Goal: Check status: Check status

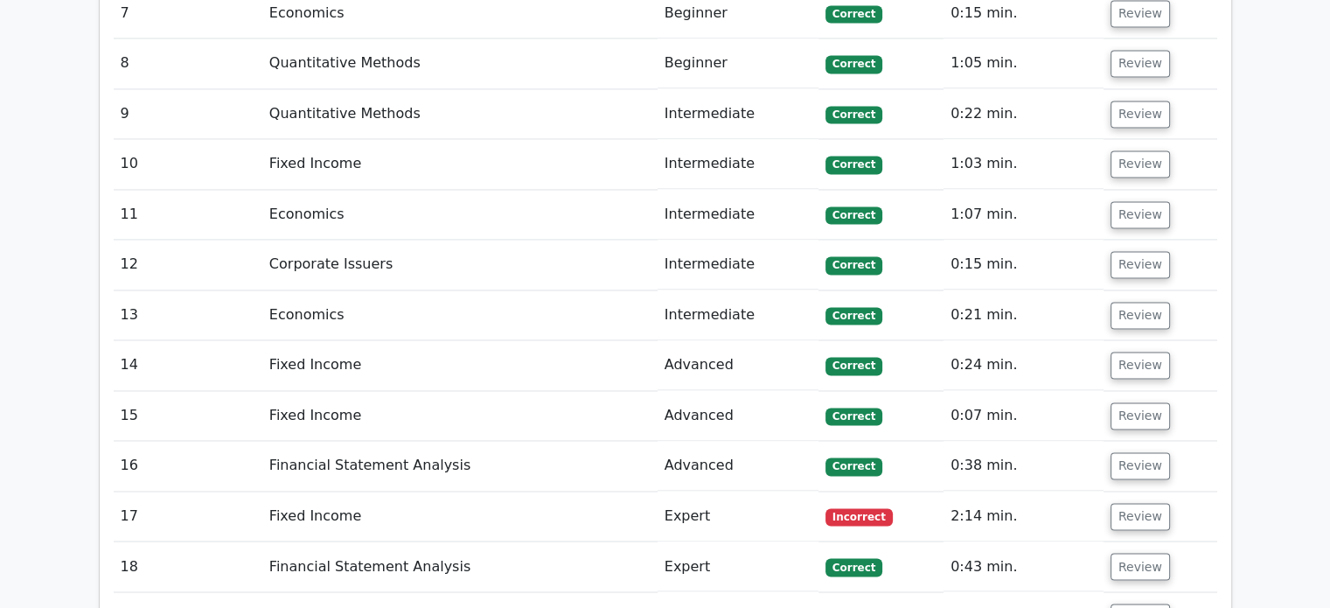
scroll to position [2973, 0]
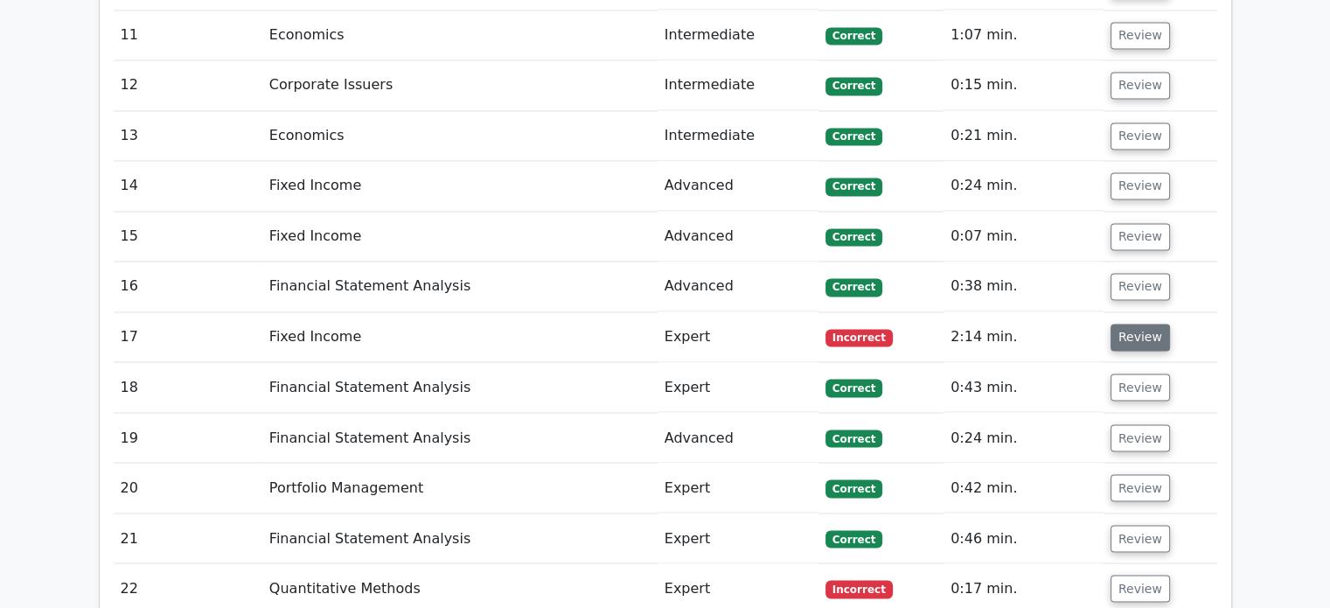
click at [1131, 324] on button "Review" at bounding box center [1140, 337] width 59 height 27
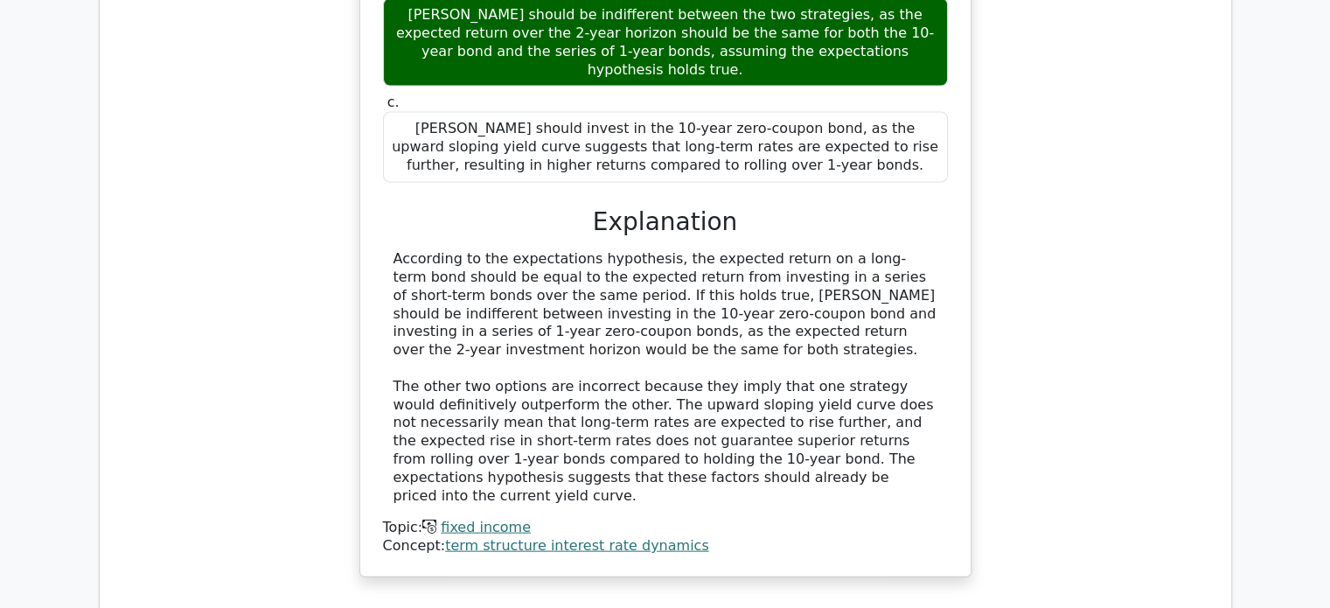
scroll to position [4023, 0]
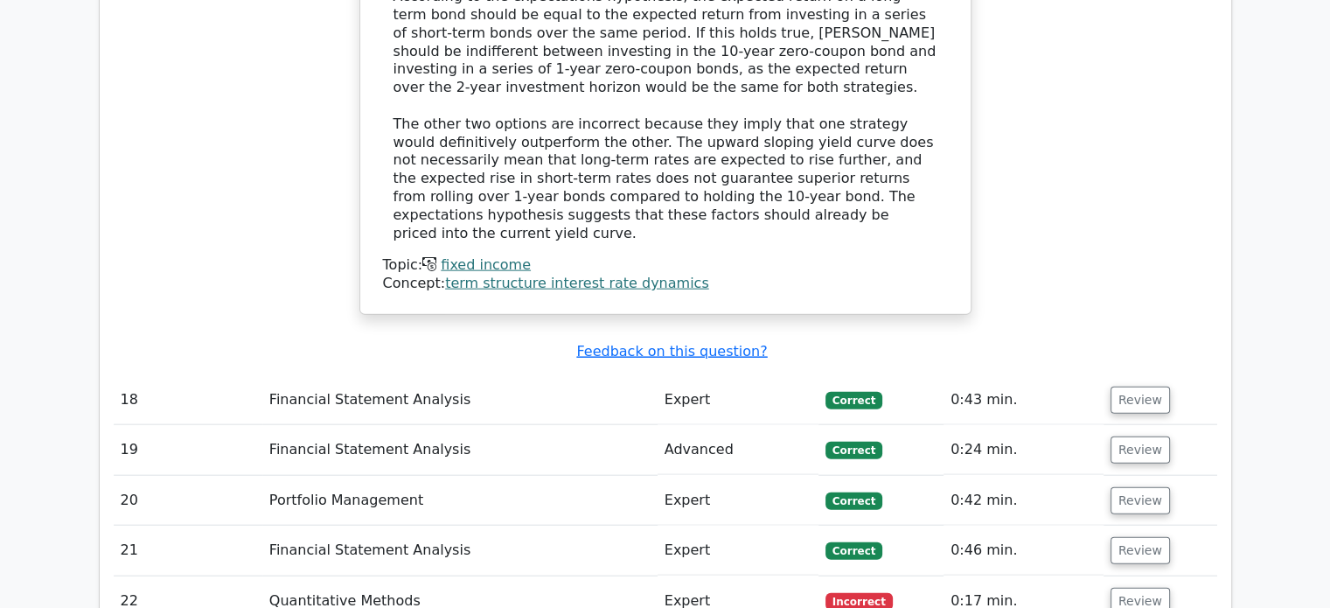
click at [340, 576] on td "Quantitative Methods" at bounding box center [459, 601] width 395 height 50
click at [1145, 588] on button "Review" at bounding box center [1140, 601] width 59 height 27
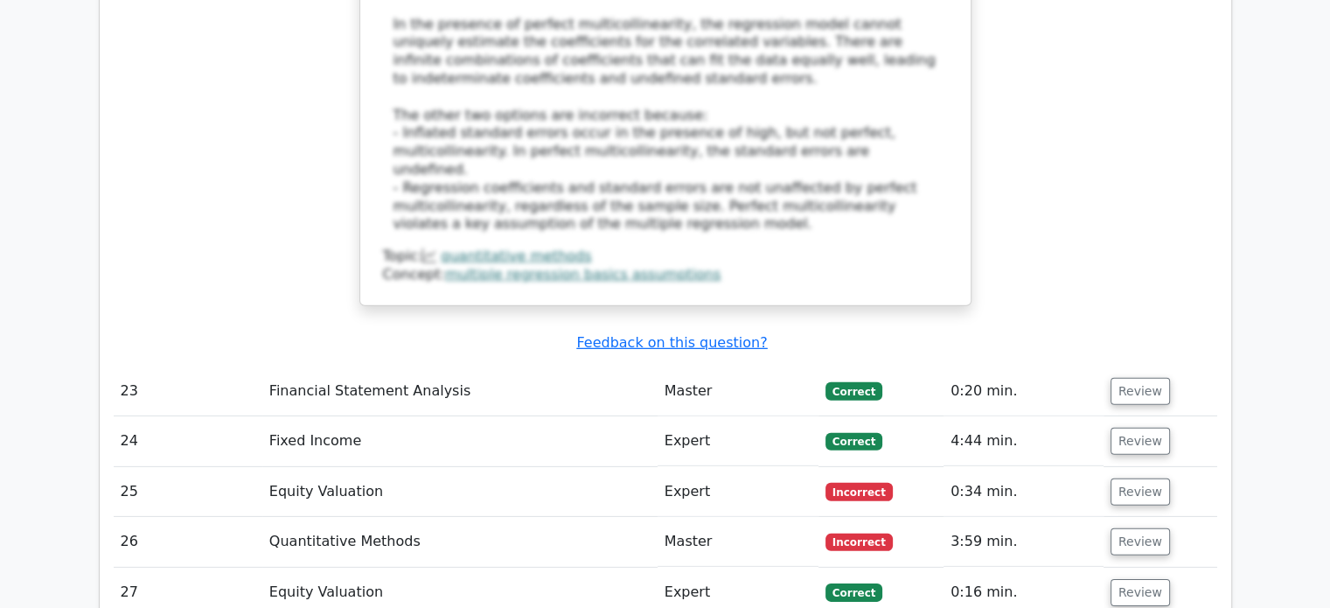
scroll to position [5159, 0]
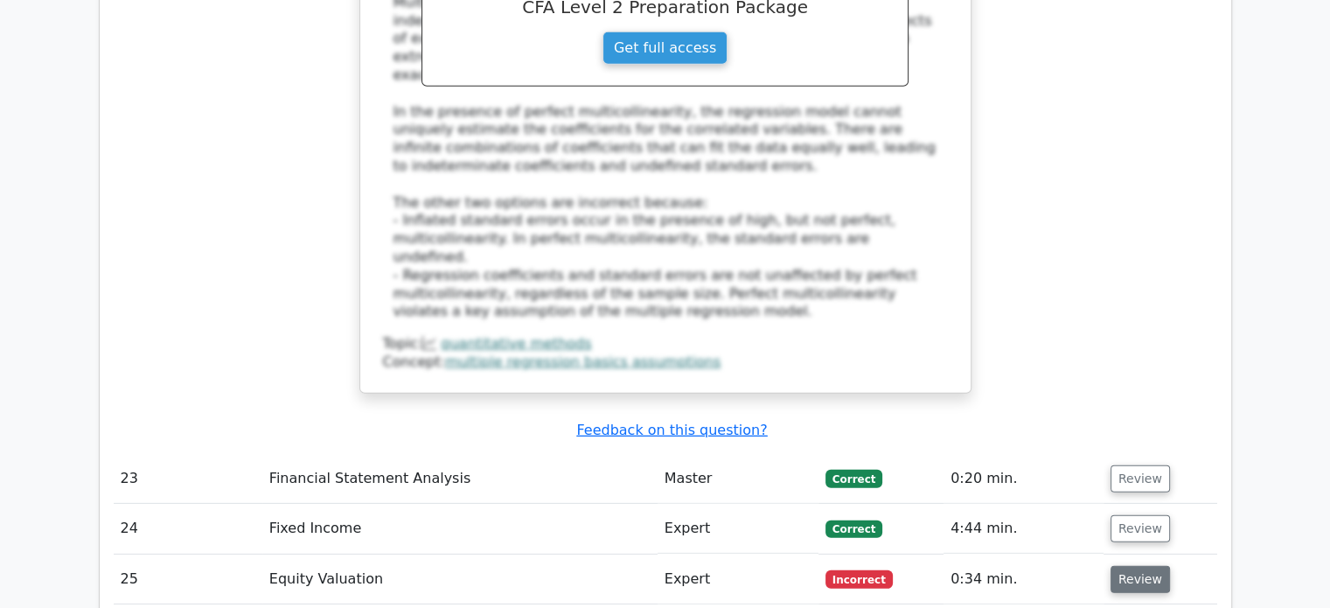
click at [1135, 566] on button "Review" at bounding box center [1140, 579] width 59 height 27
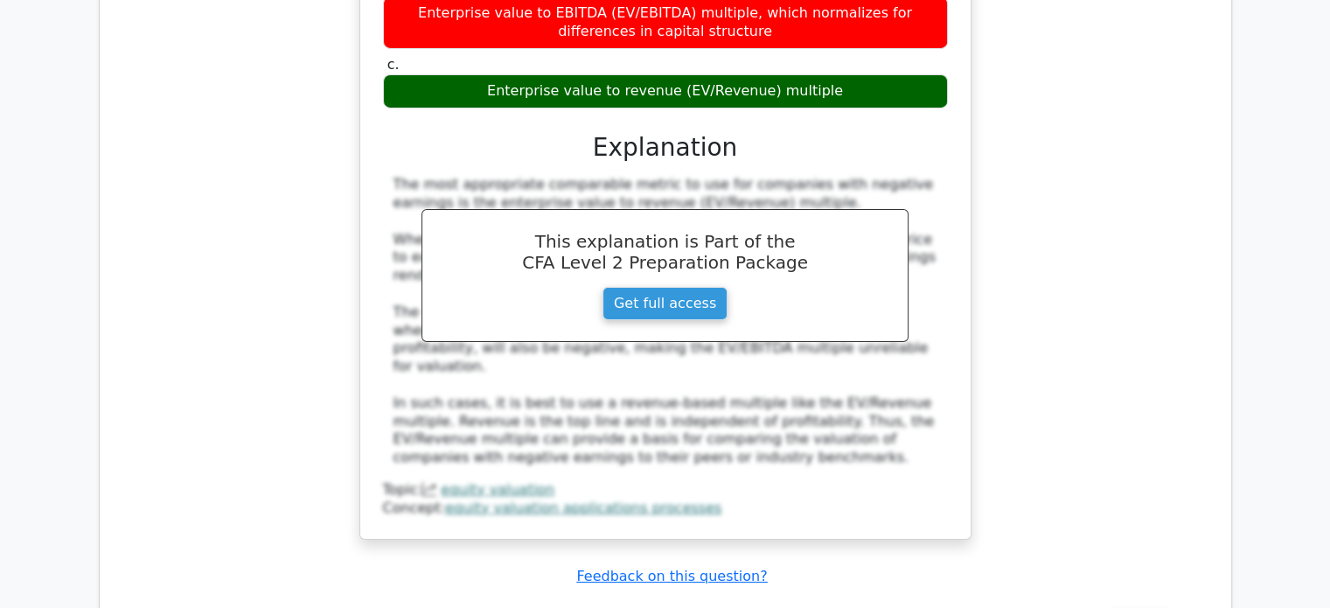
scroll to position [6034, 0]
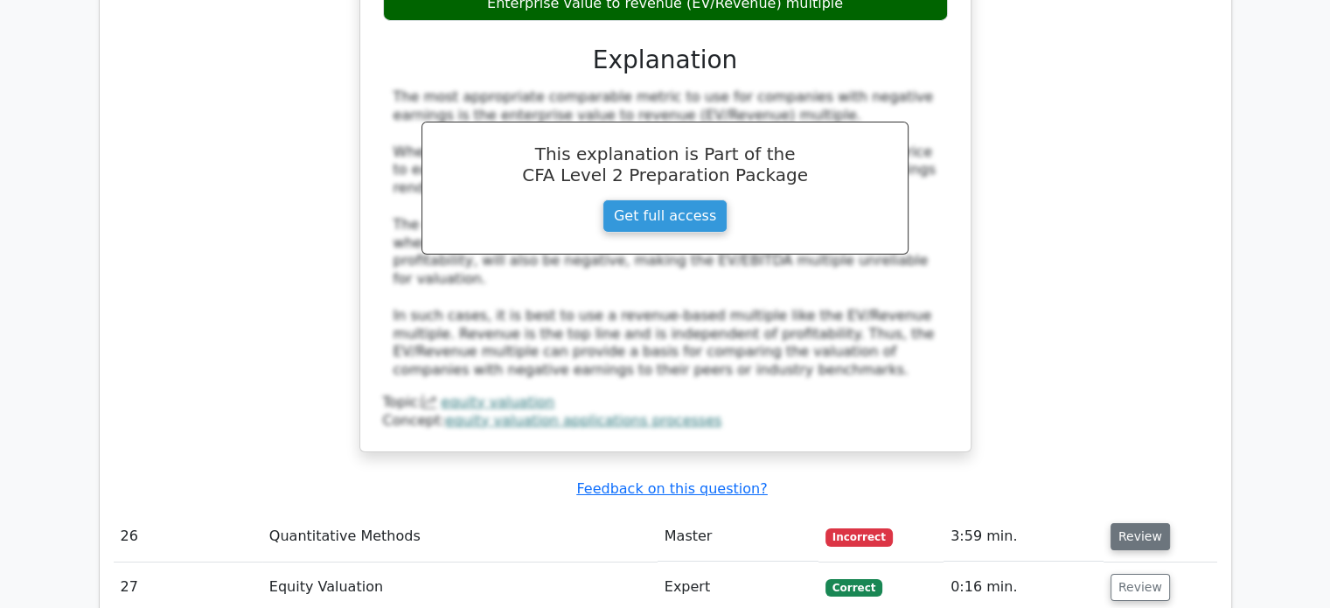
click at [1132, 523] on button "Review" at bounding box center [1140, 536] width 59 height 27
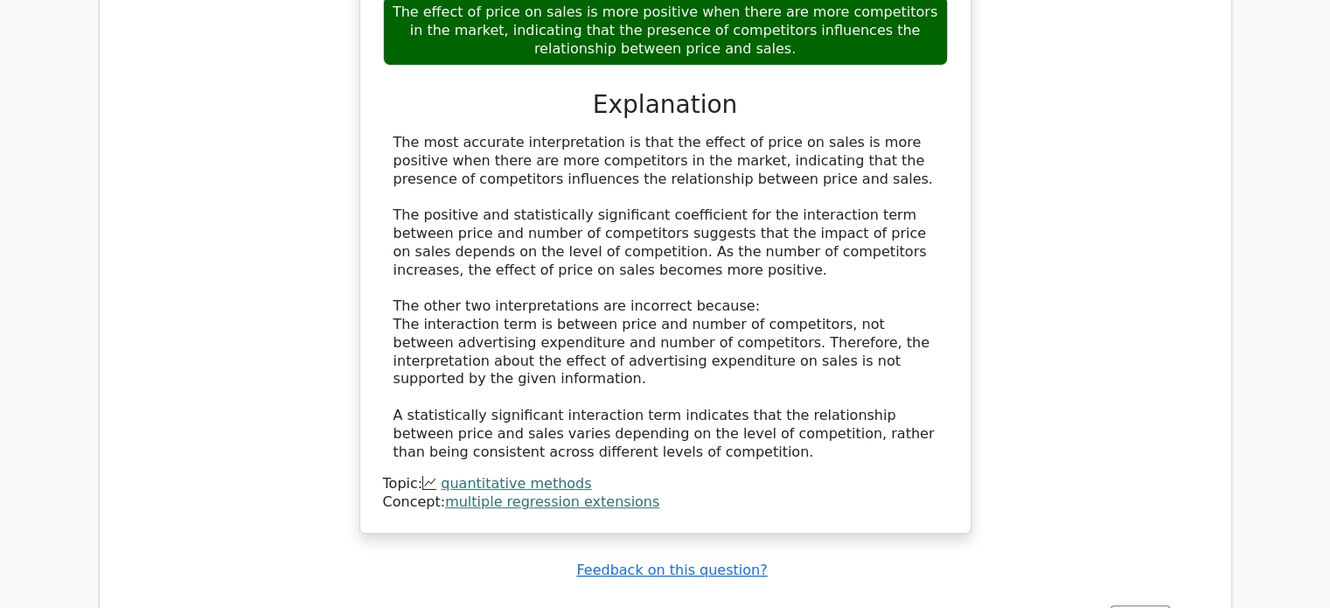
scroll to position [7258, 0]
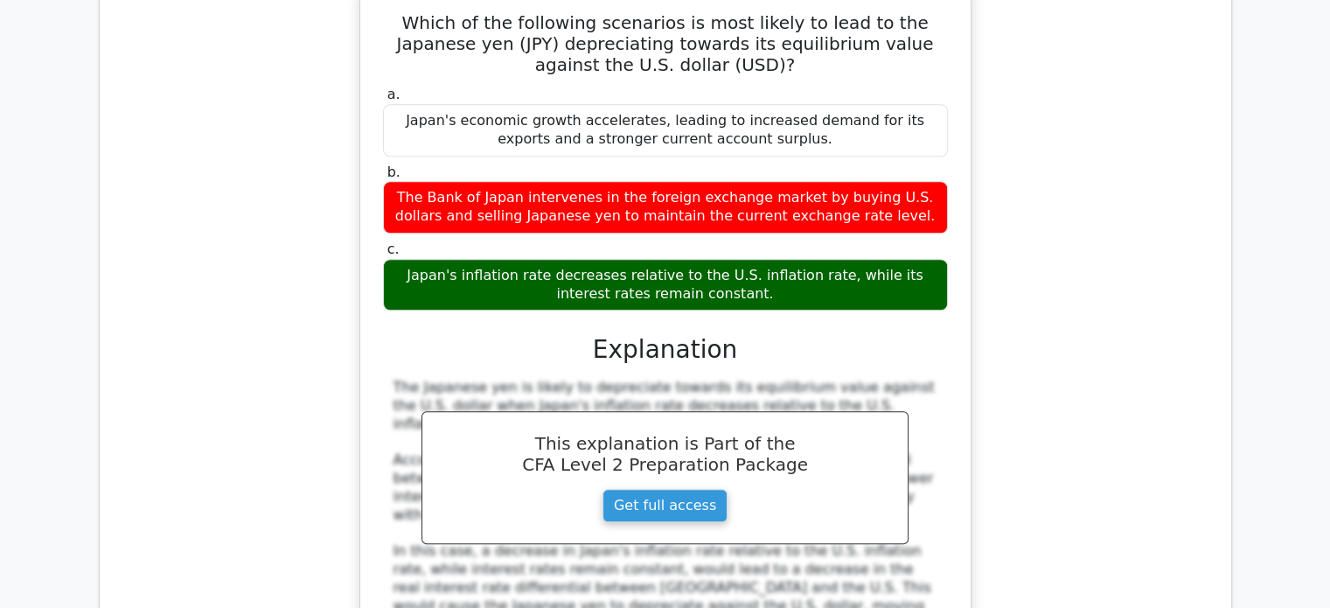
scroll to position [8045, 0]
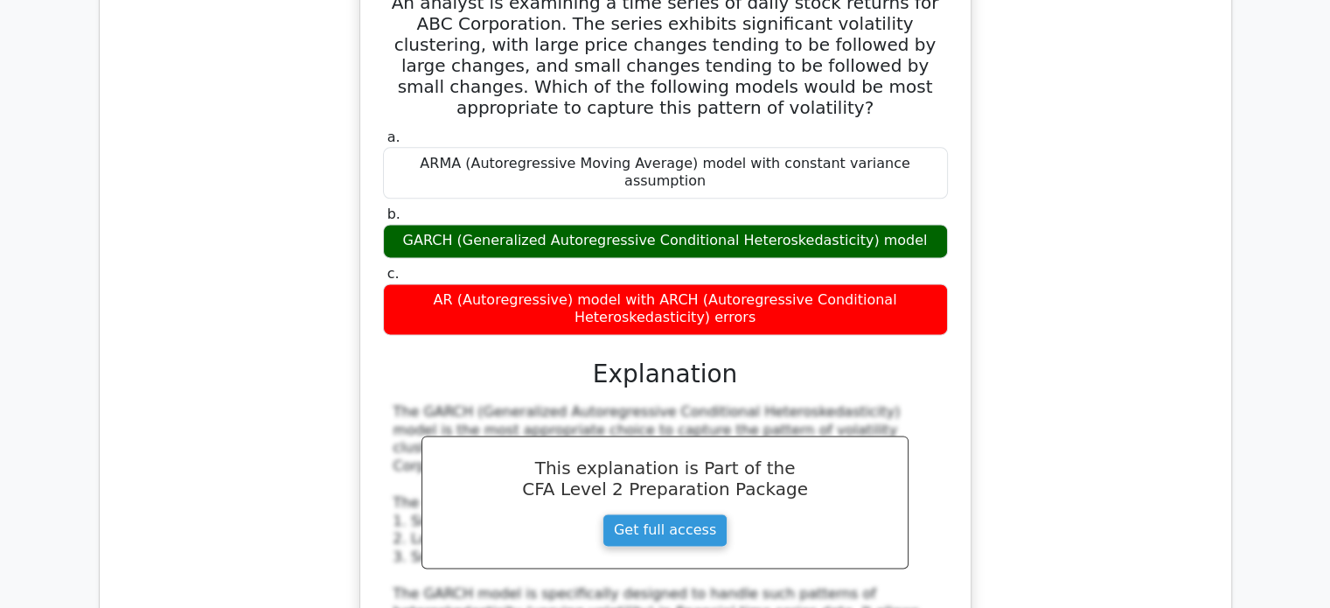
scroll to position [9095, 0]
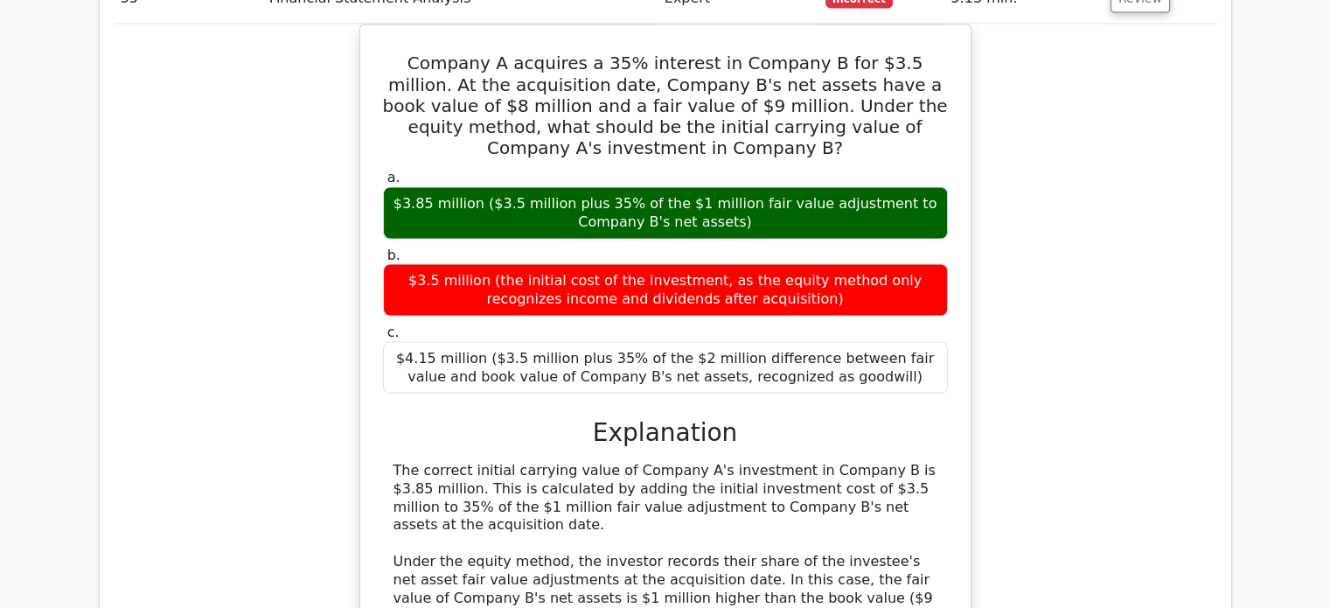
scroll to position [9969, 0]
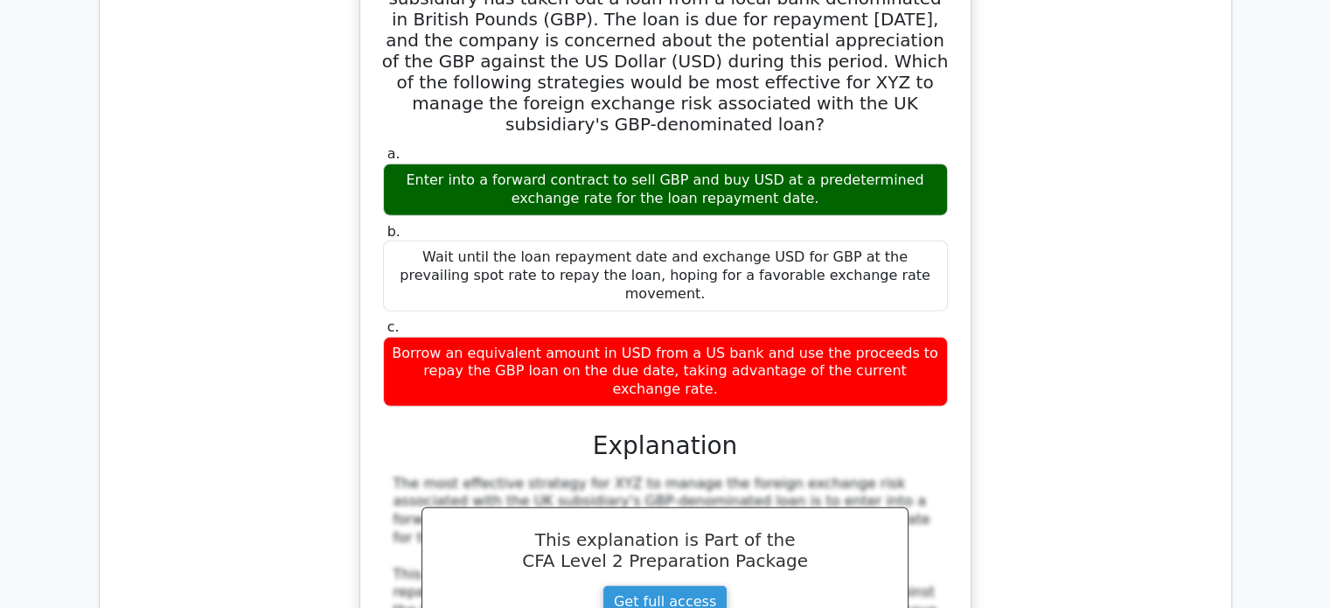
scroll to position [11018, 0]
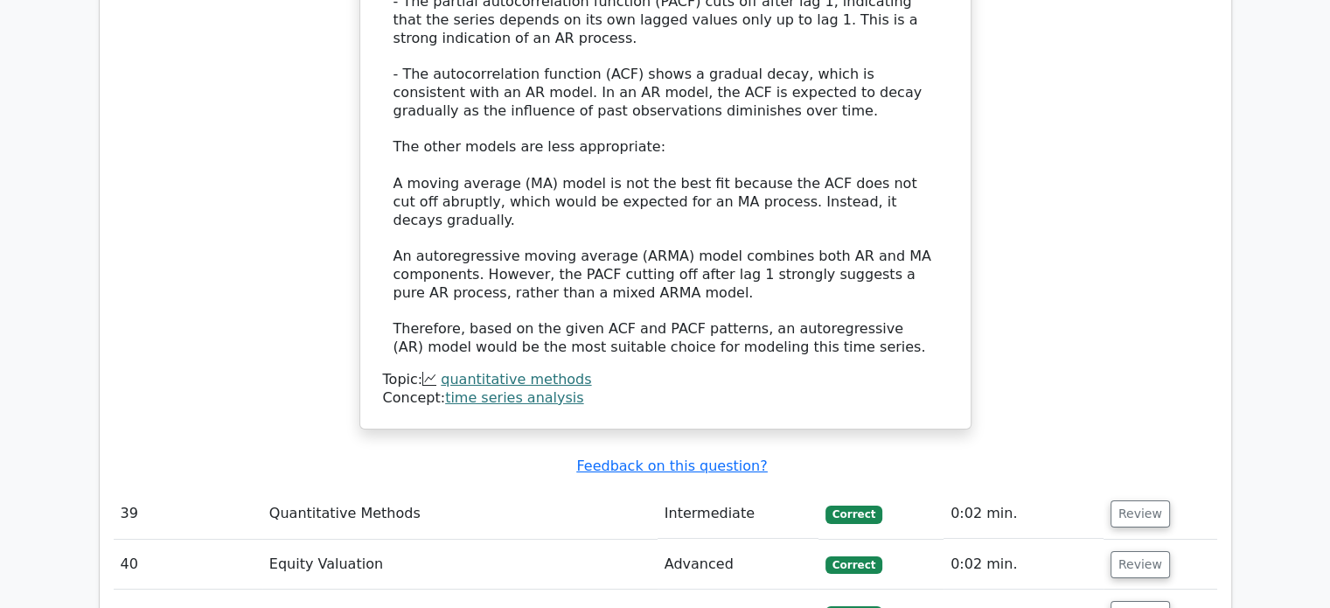
scroll to position [12592, 0]
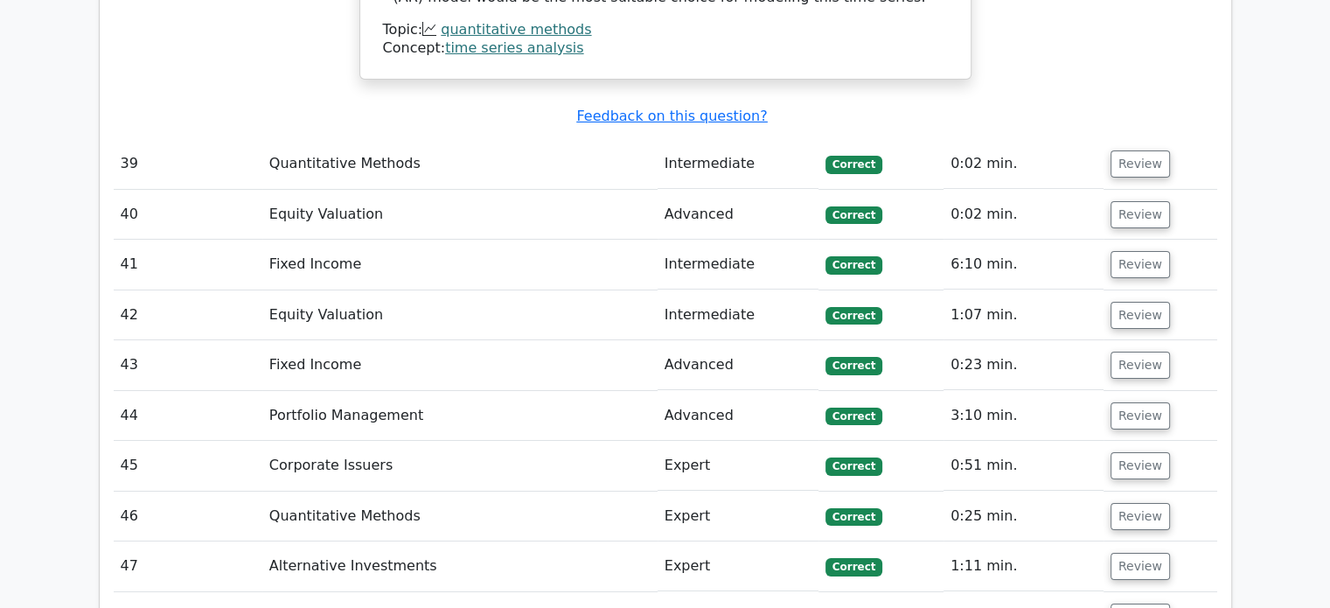
scroll to position [12767, 0]
